Goal: Entertainment & Leisure: Browse casually

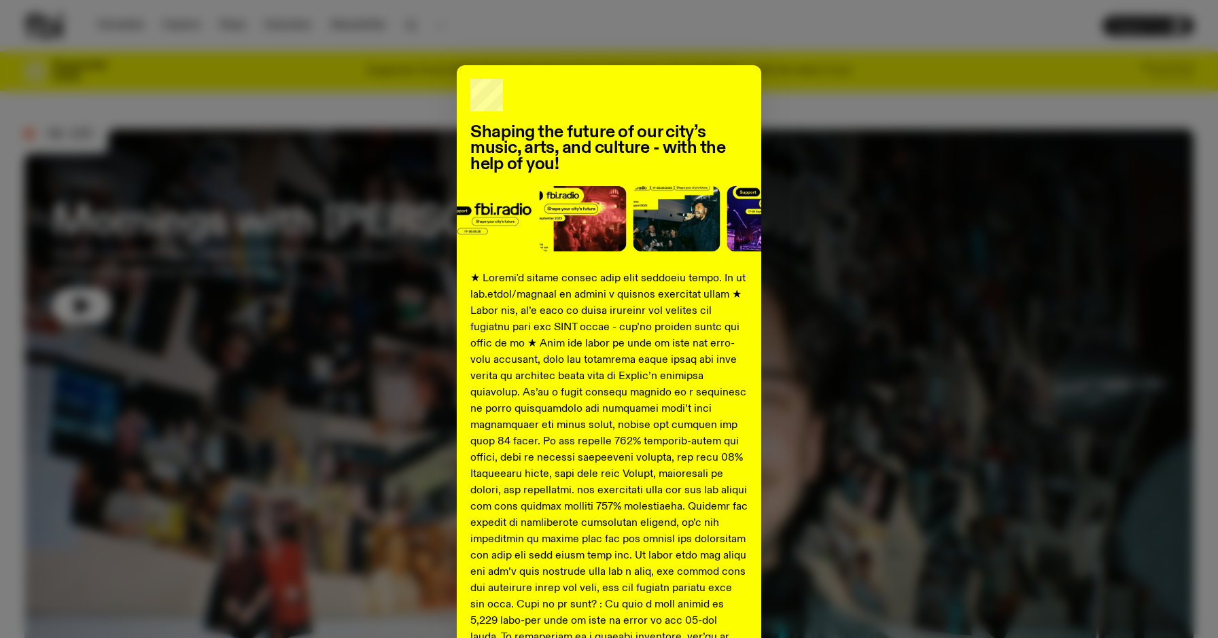
click at [863, 46] on div "Shaping the future of our city’s music, arts, and culture - with the help of yo…" at bounding box center [609, 319] width 1218 height 638
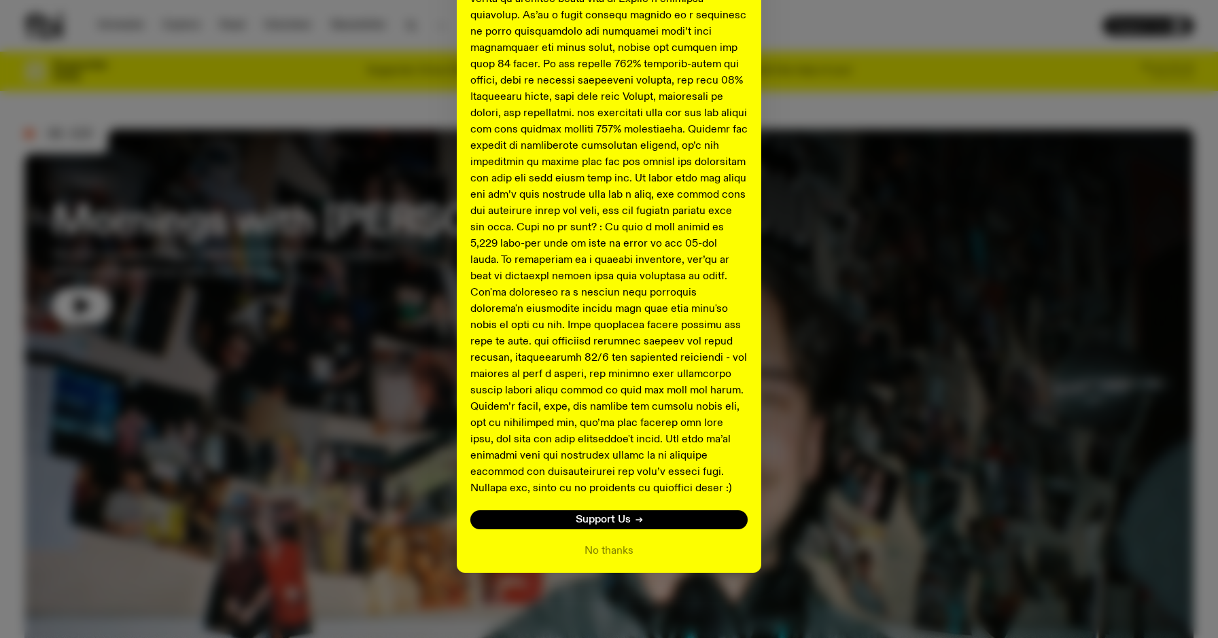
scroll to position [377, 0]
click at [618, 548] on button "No thanks" at bounding box center [608, 552] width 49 height 16
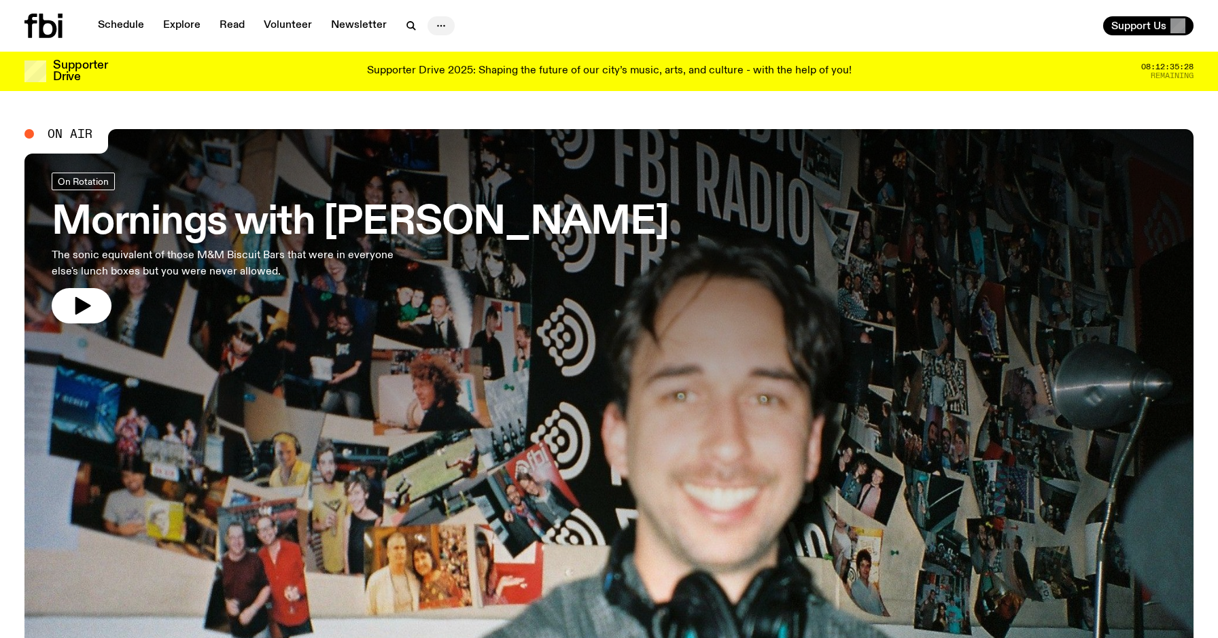
click at [433, 29] on icon "button" at bounding box center [441, 26] width 16 height 16
click at [200, 33] on link "Explore" at bounding box center [182, 25] width 54 height 19
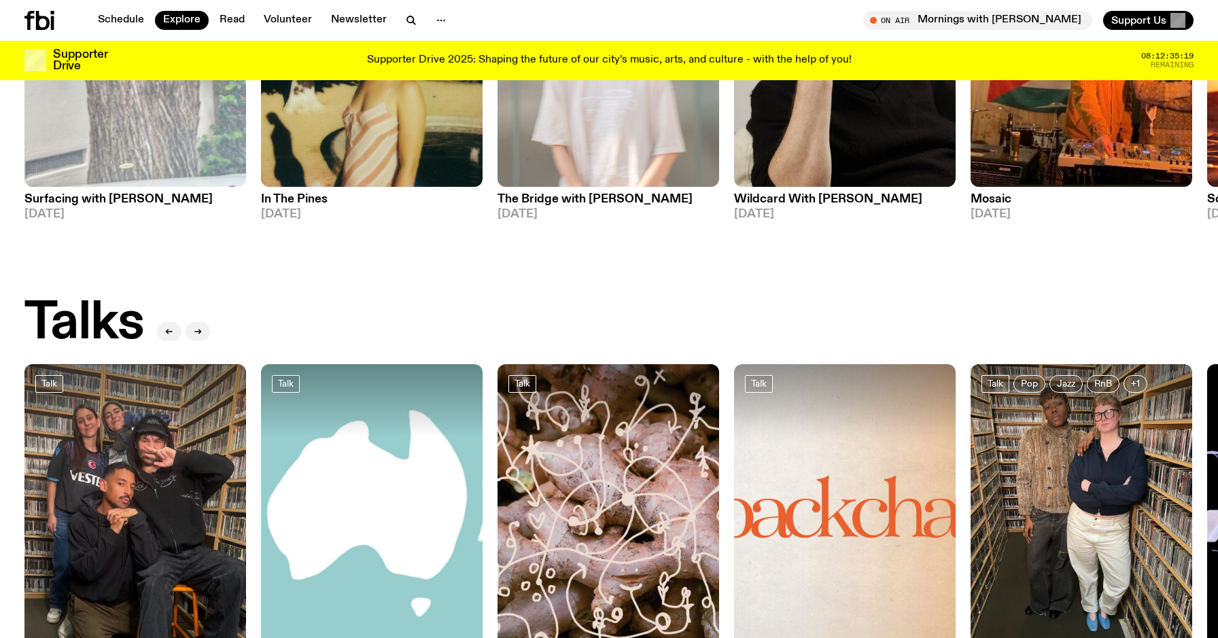
scroll to position [489, 0]
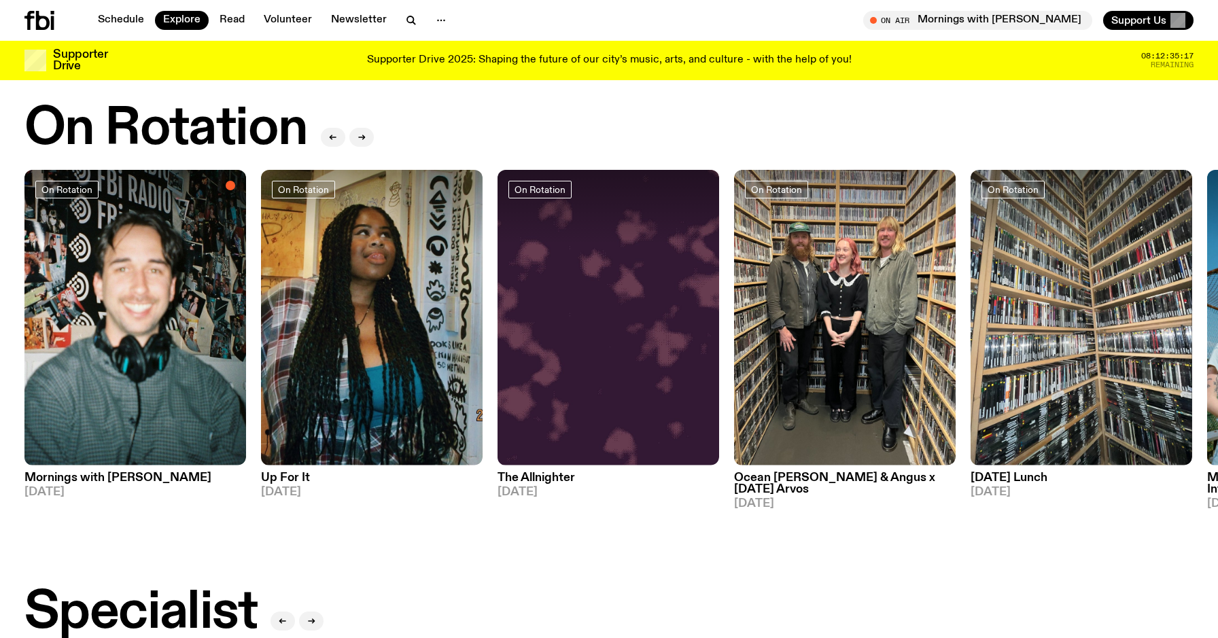
click at [412, 30] on div "Schedule Explore Read Volunteer Newsletter On Air Mornings with [PERSON_NAME] T…" at bounding box center [609, 20] width 1218 height 41
click at [403, 22] on icon "button" at bounding box center [411, 20] width 16 height 16
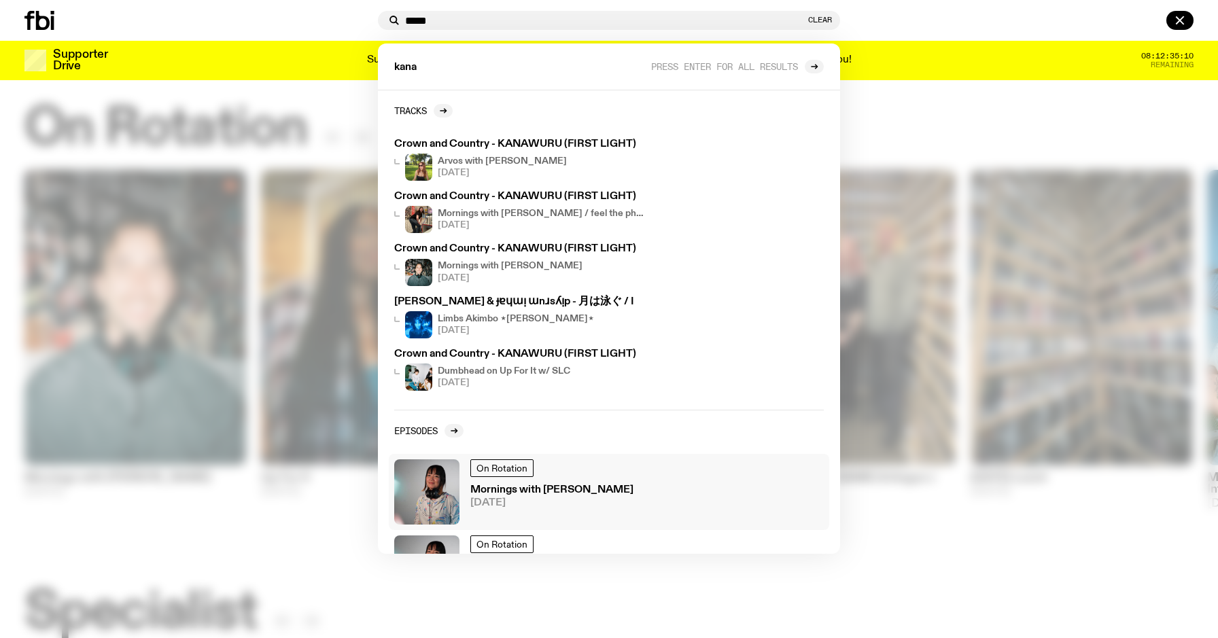
type input "****"
click at [570, 493] on h3 "Mornings with [PERSON_NAME]" at bounding box center [551, 490] width 163 height 10
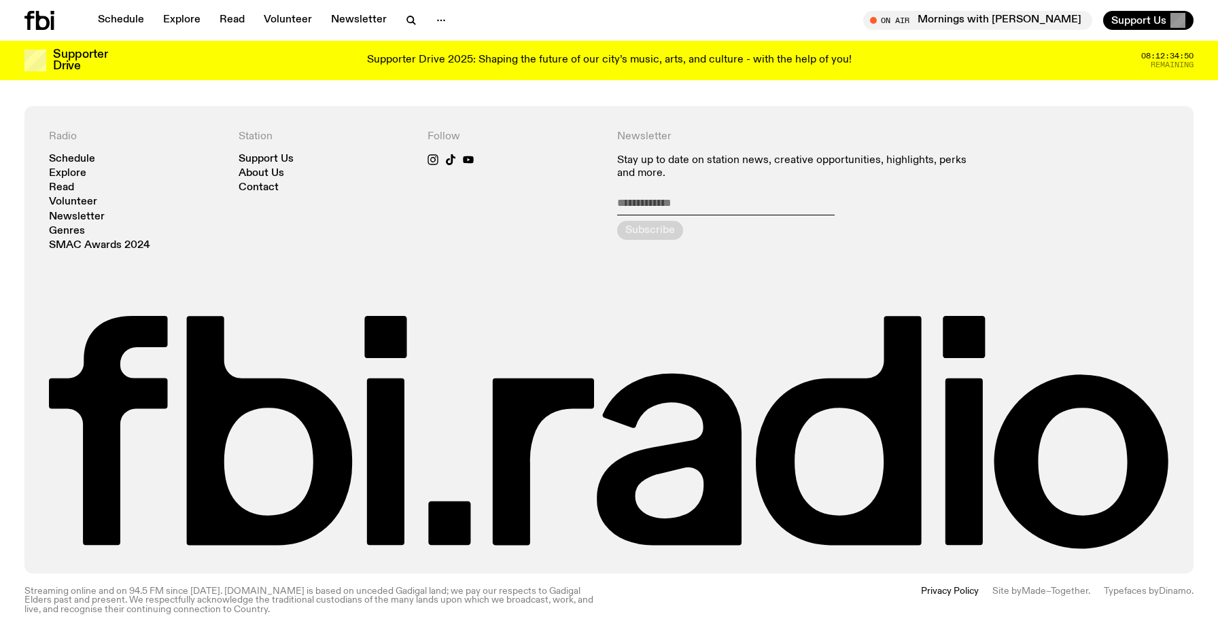
scroll to position [989, 0]
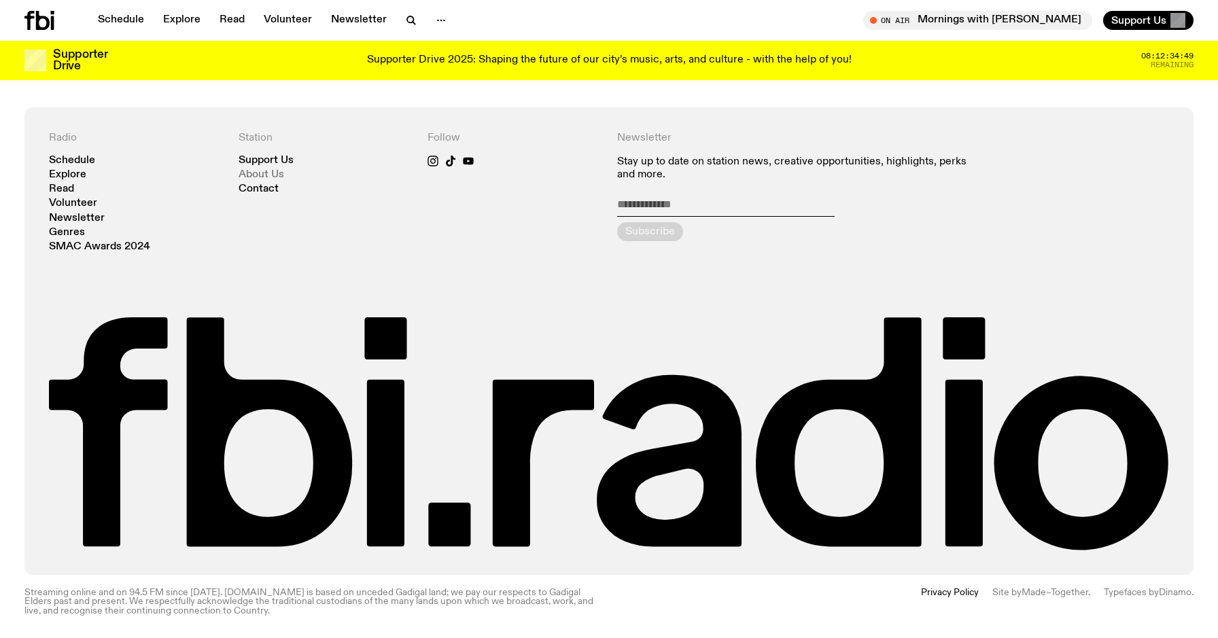
click at [250, 171] on link "About Us" at bounding box center [262, 175] width 46 height 10
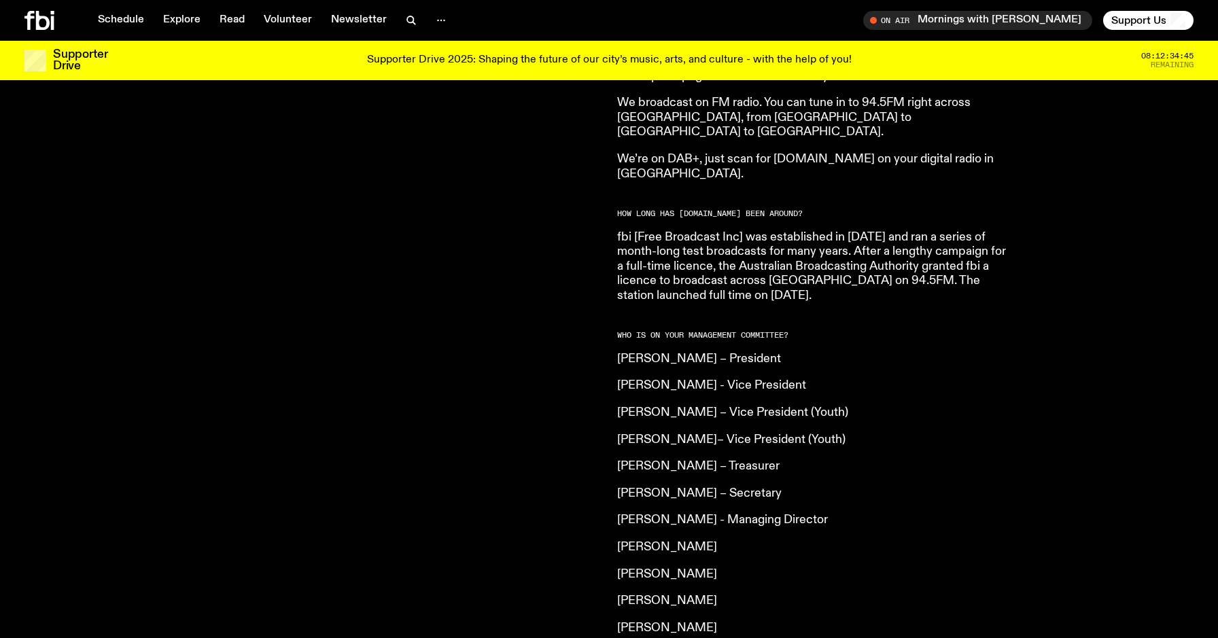
scroll to position [798, 0]
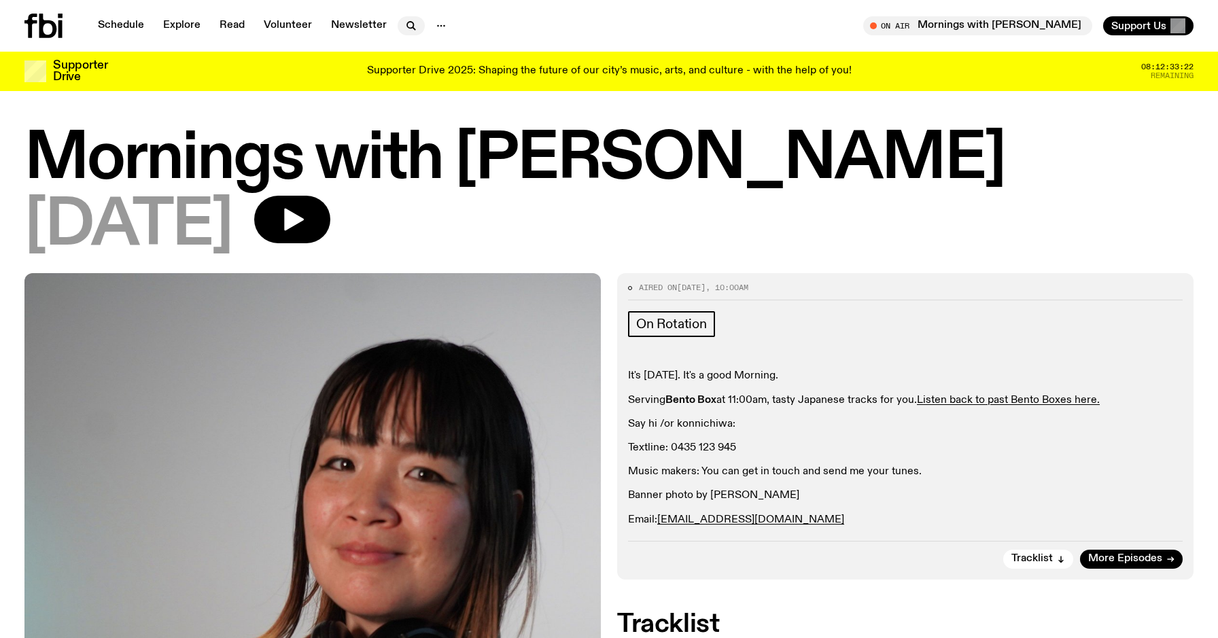
click at [403, 25] on icon "button" at bounding box center [411, 26] width 16 height 16
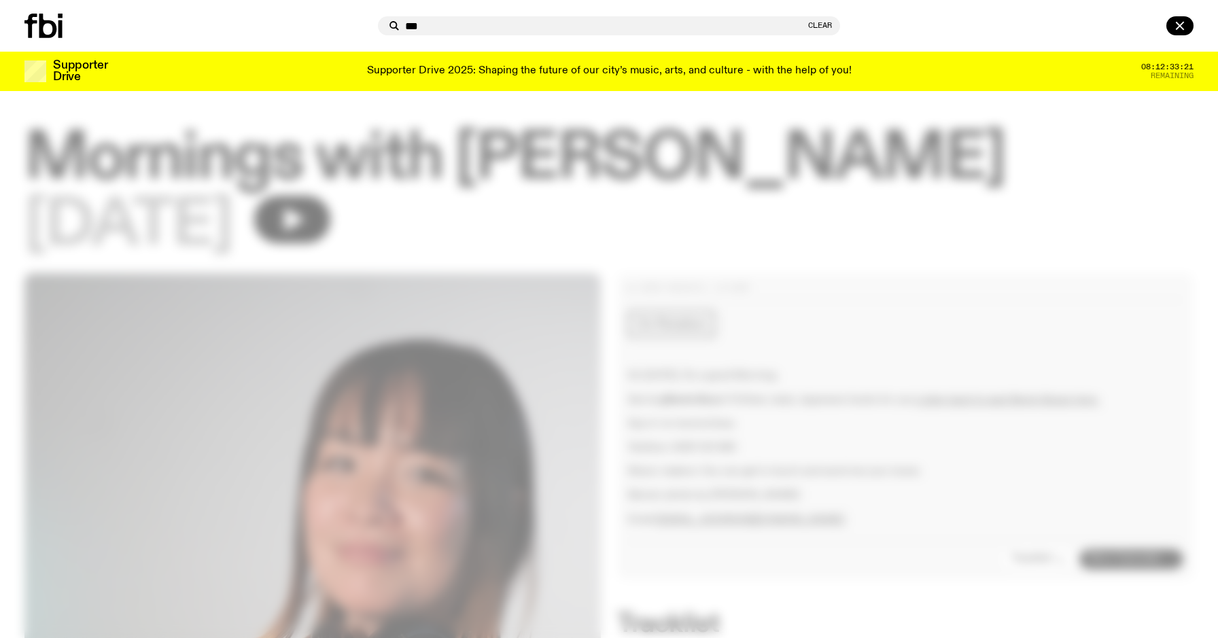
type input "***"
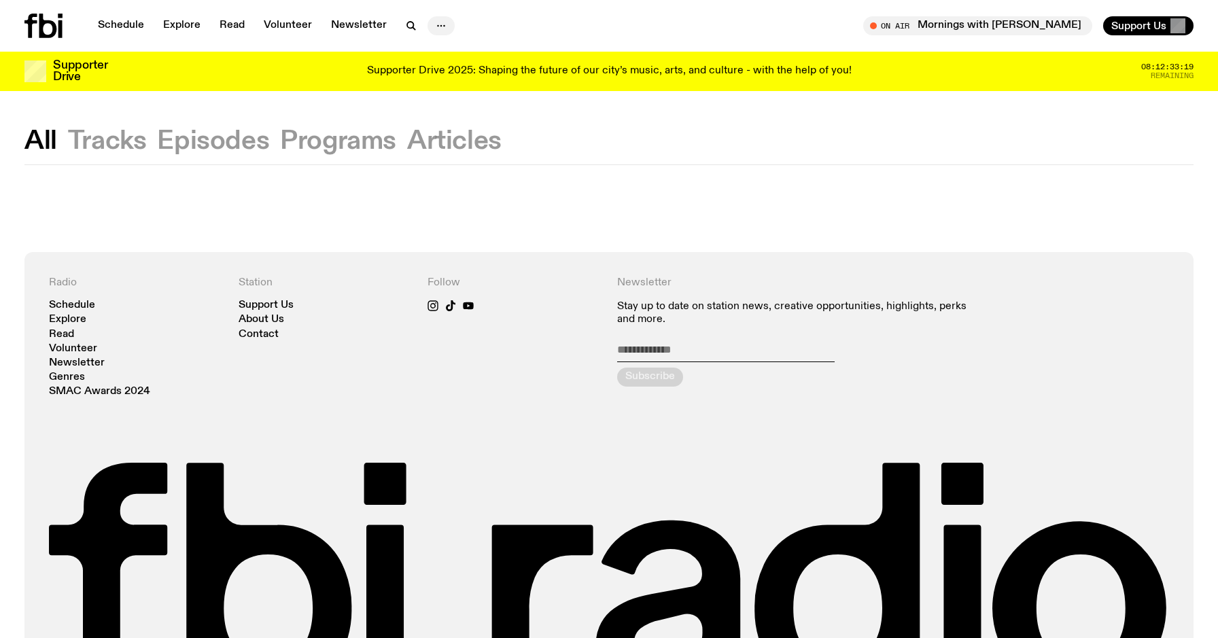
click at [438, 24] on icon "button" at bounding box center [441, 26] width 16 height 16
click at [407, 25] on icon "button" at bounding box center [411, 26] width 16 height 16
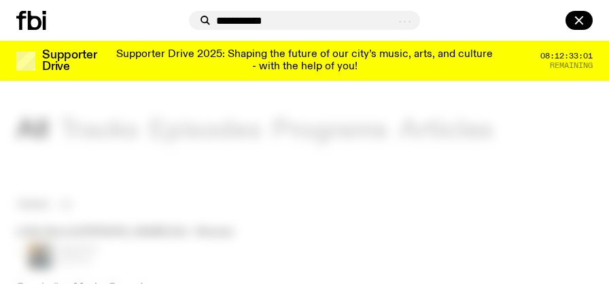
type input "**********"
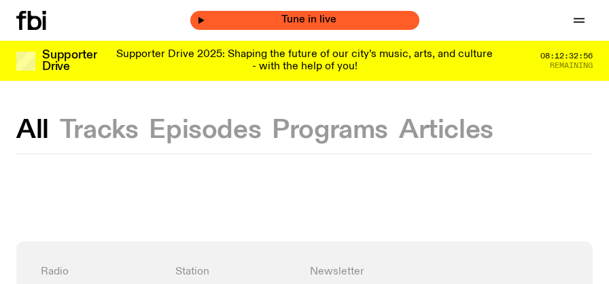
click at [373, 14] on div "Tune in live" at bounding box center [304, 20] width 229 height 19
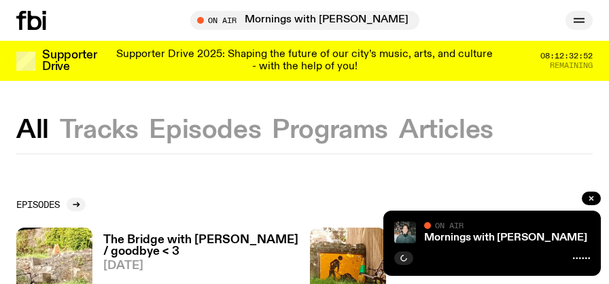
click at [584, 17] on icon "button" at bounding box center [579, 20] width 16 height 16
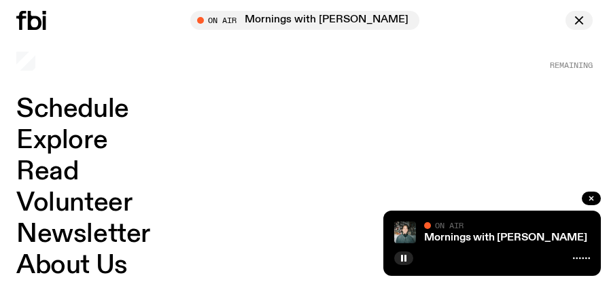
click at [576, 27] on icon "button" at bounding box center [579, 20] width 16 height 16
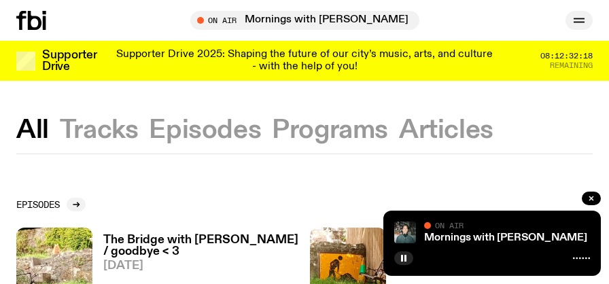
click at [590, 19] on button "button" at bounding box center [578, 20] width 27 height 19
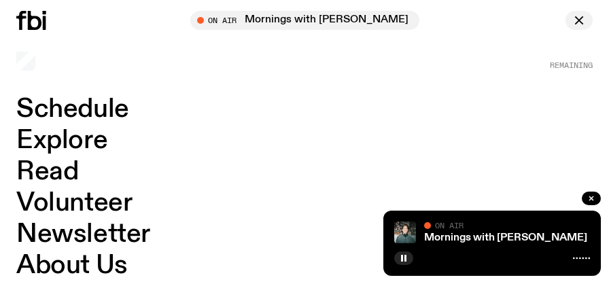
click at [575, 21] on icon "button" at bounding box center [579, 20] width 16 height 16
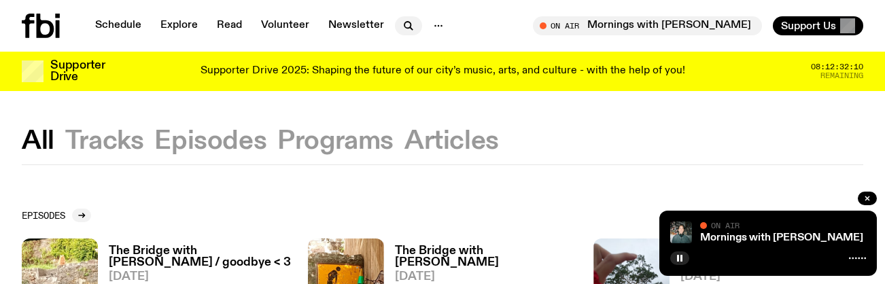
click at [407, 26] on icon "button" at bounding box center [407, 25] width 6 height 6
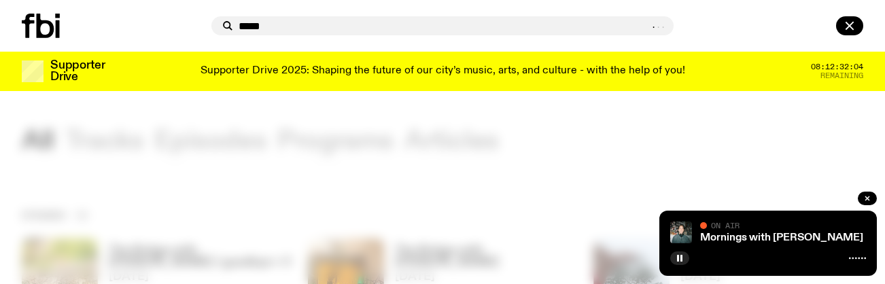
type input "*****"
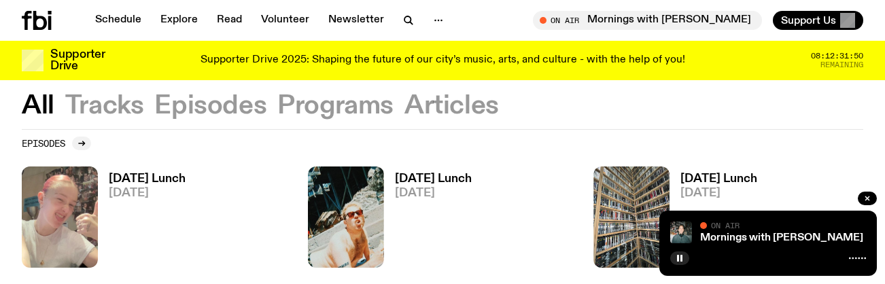
scroll to position [502, 0]
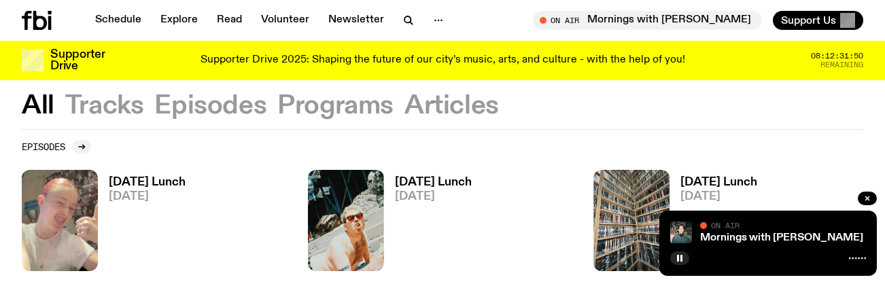
click at [150, 177] on h3 "[DATE] Lunch" at bounding box center [147, 183] width 77 height 12
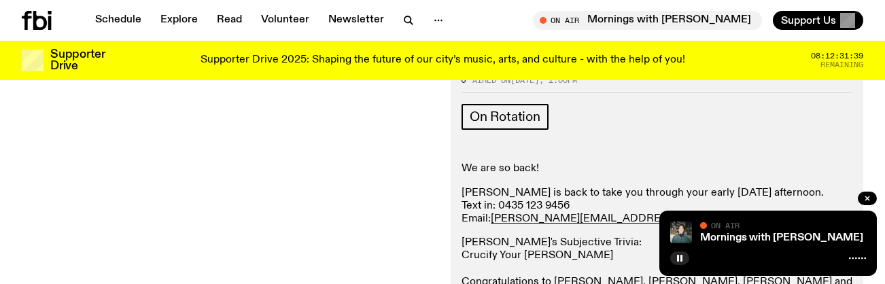
scroll to position [194, 0]
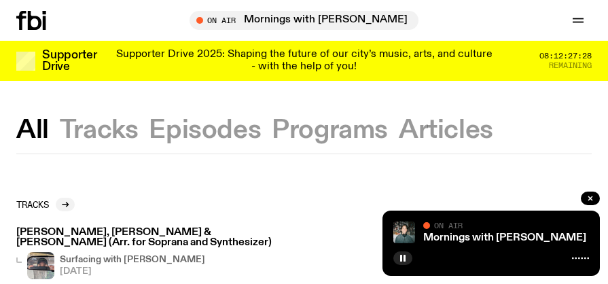
click at [466, 228] on div "On Air" at bounding box center [506, 227] width 166 height 10
click at [577, 256] on icon at bounding box center [580, 258] width 17 height 11
click at [425, 226] on div at bounding box center [426, 225] width 7 height 7
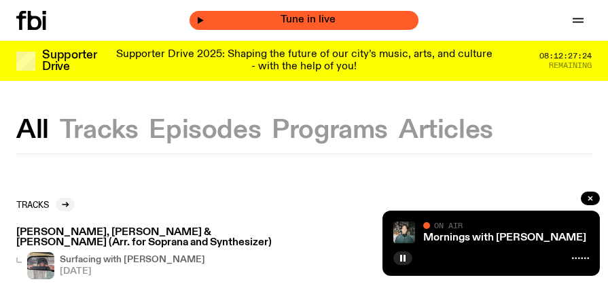
click at [334, 18] on span "Tune in live" at bounding box center [308, 20] width 207 height 10
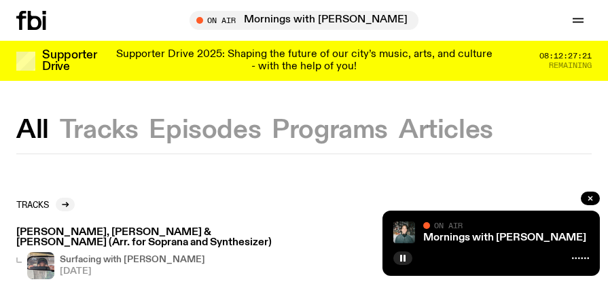
click at [41, 20] on icon at bounding box center [31, 20] width 30 height 19
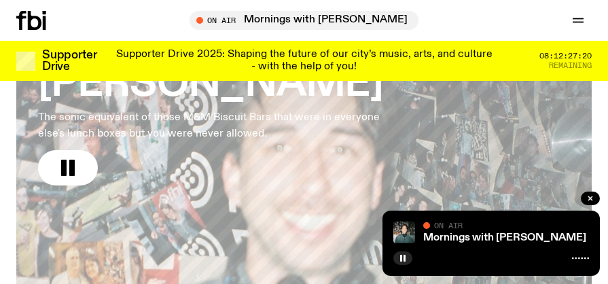
scroll to position [171, 0]
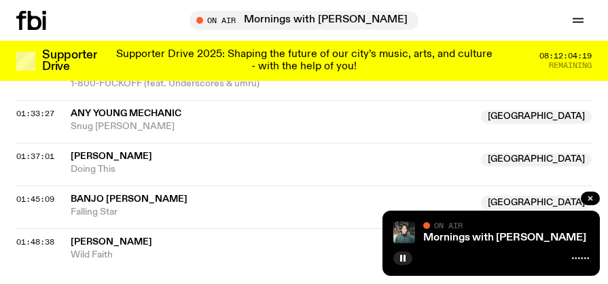
scroll to position [1188, 0]
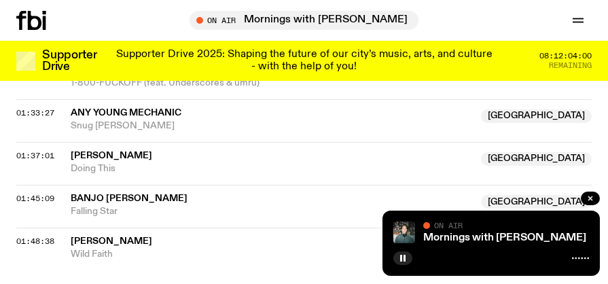
click at [16, 19] on div "Schedule Explore Read Volunteer Newsletter On Air Mornings with [PERSON_NAME] T…" at bounding box center [304, 20] width 608 height 41
click at [33, 20] on icon at bounding box center [31, 20] width 30 height 19
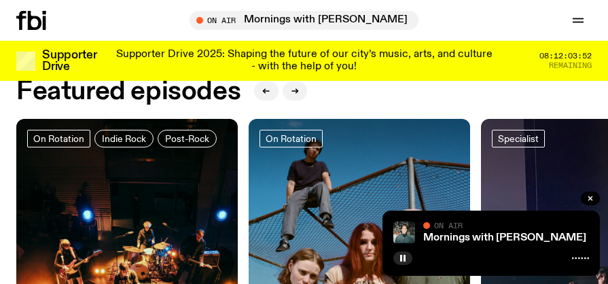
scroll to position [652, 0]
